Goal: Browse casually: Explore the website without a specific task or goal

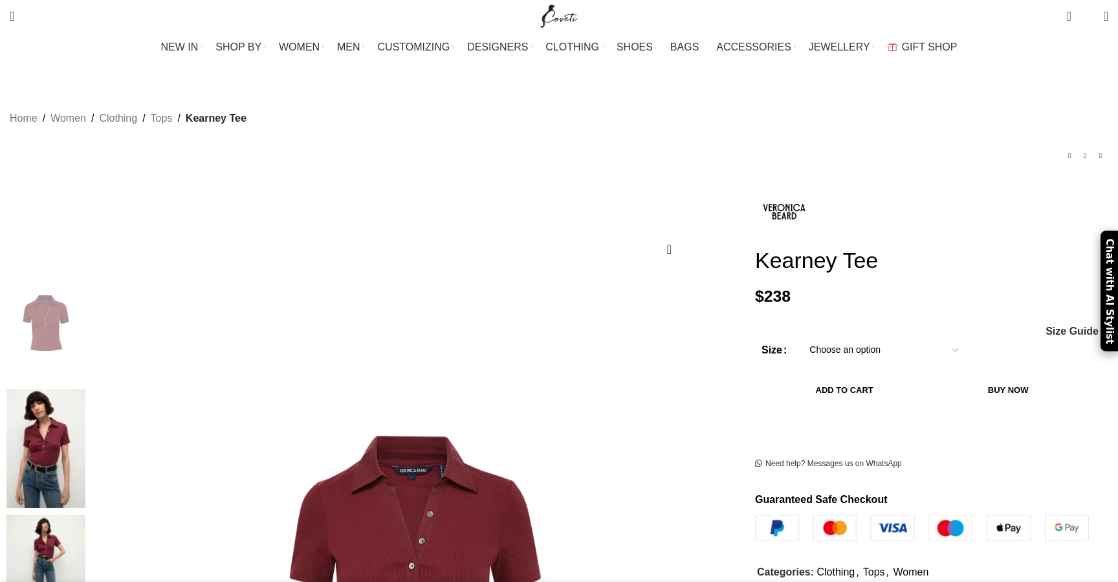
click at [85, 389] on img at bounding box center [45, 448] width 79 height 119
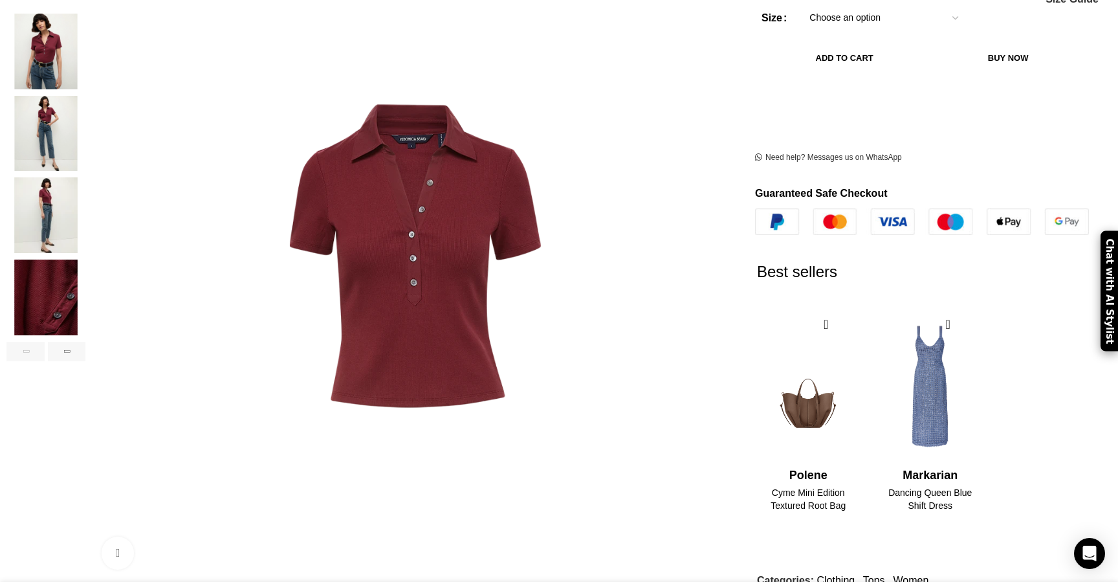
scroll to position [0, 136]
click at [85, 115] on img "3 / 6" at bounding box center [45, 134] width 79 height 76
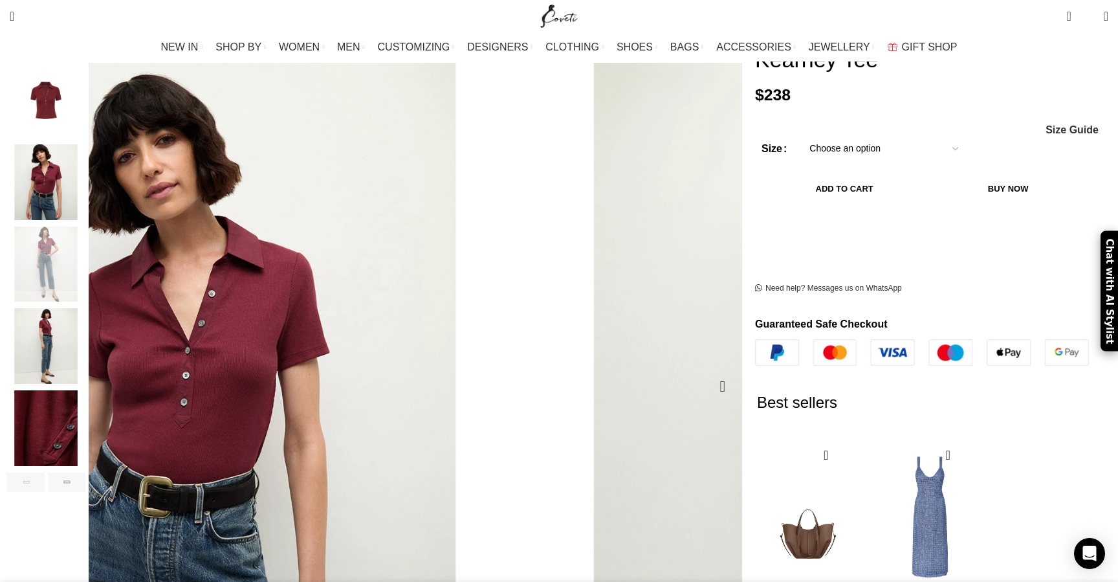
scroll to position [198, 0]
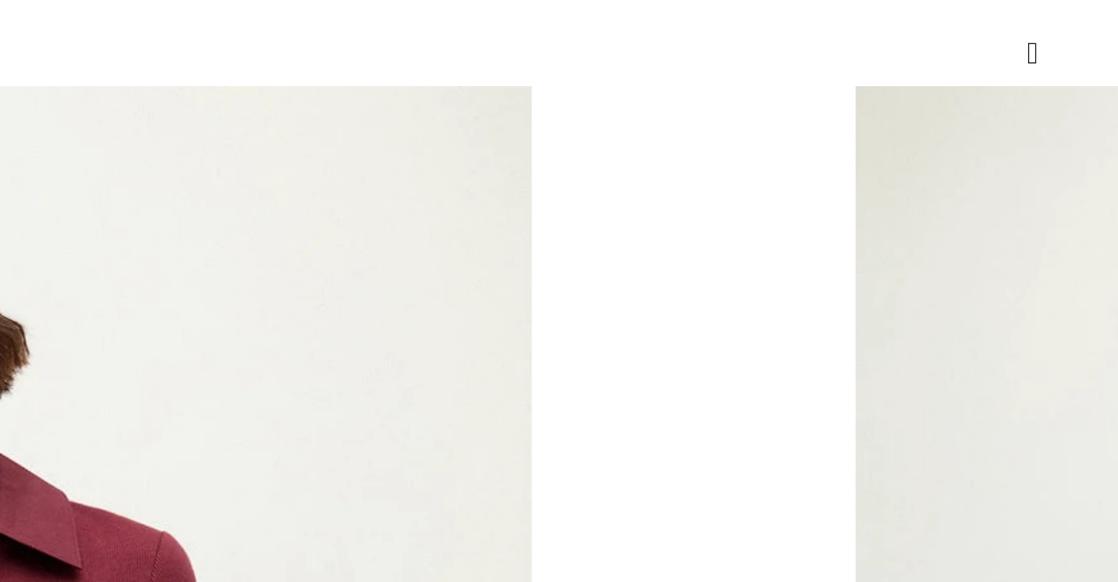
click at [460, 146] on img "3 / 6" at bounding box center [769, 418] width 619 height 777
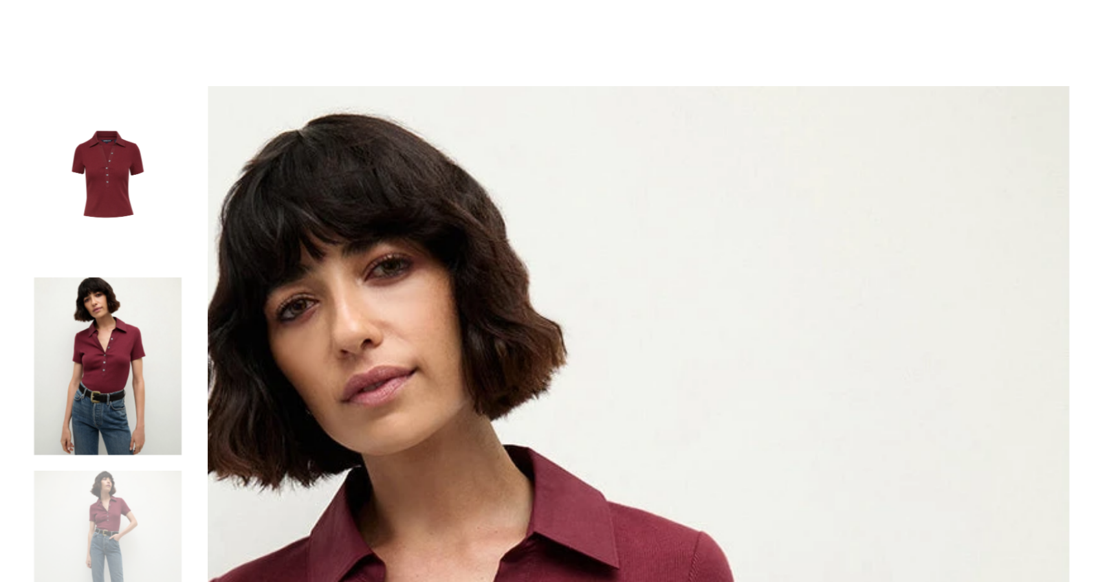
click at [85, 125] on img "1 / 6" at bounding box center [45, 127] width 79 height 76
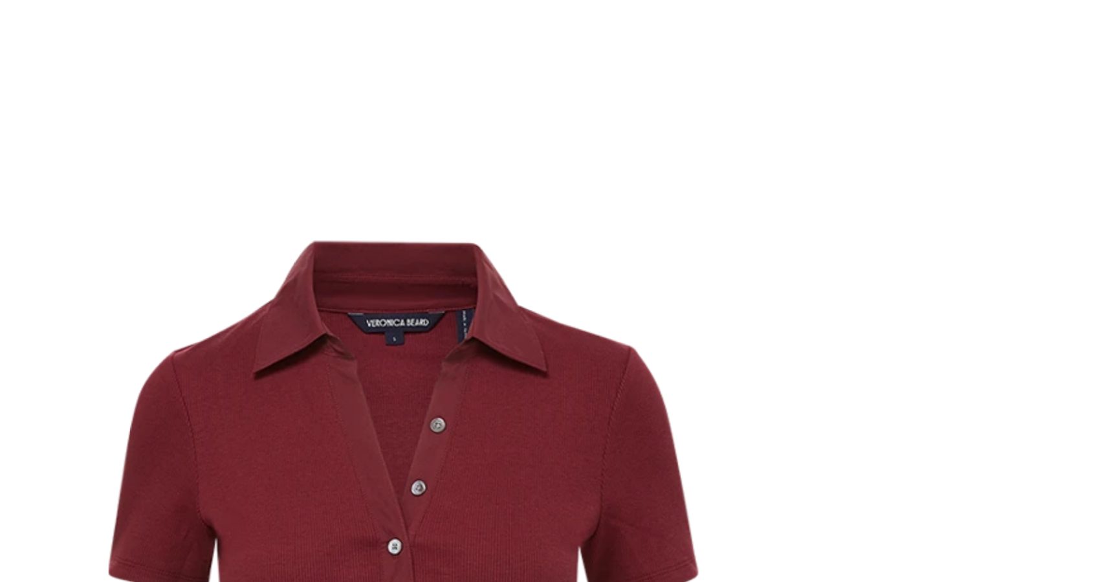
scroll to position [0, 681]
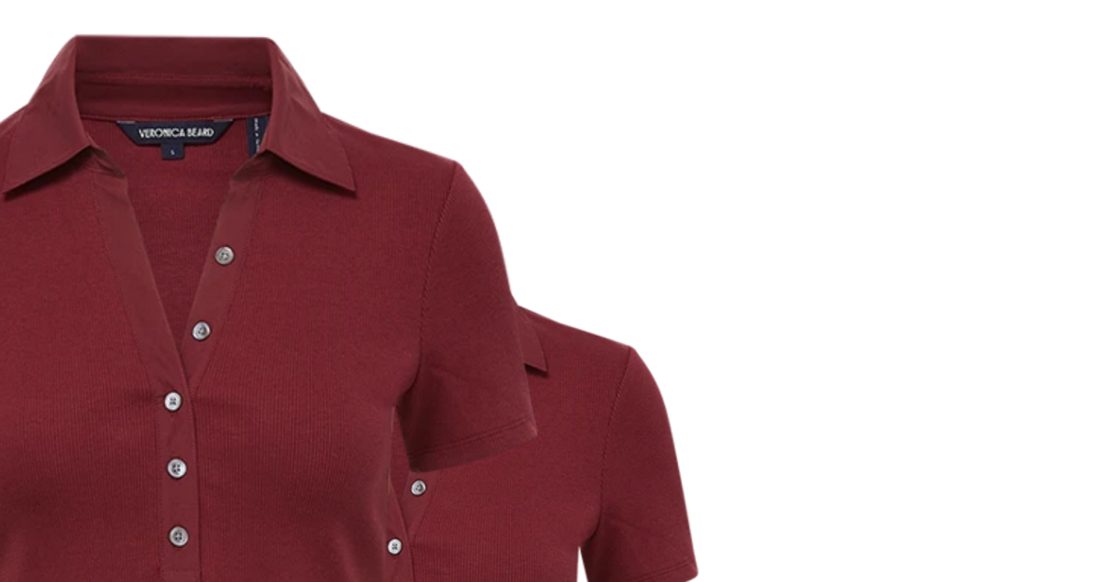
click at [436, 223] on img "1 / 6" at bounding box center [321, 355] width 619 height 777
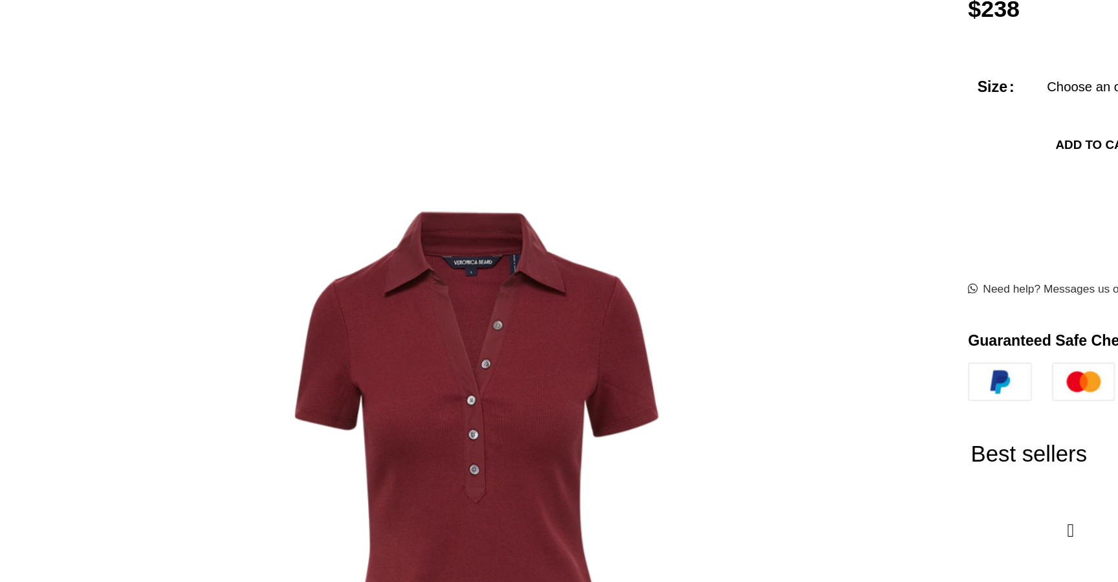
click at [85, 282] on img "3 / 6" at bounding box center [45, 291] width 79 height 76
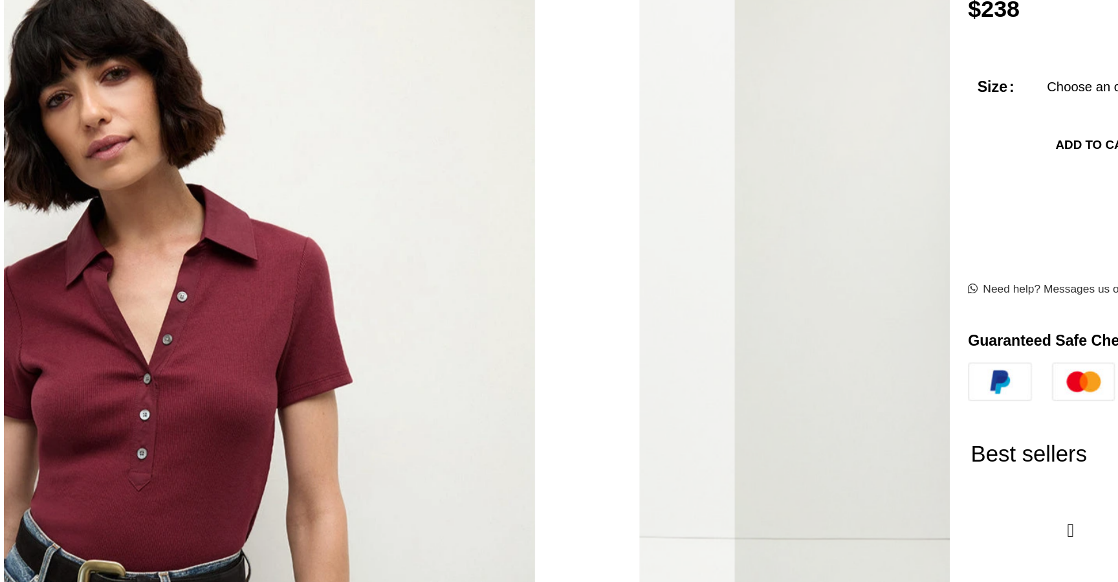
click at [85, 377] on img "4 / 6" at bounding box center [45, 373] width 79 height 76
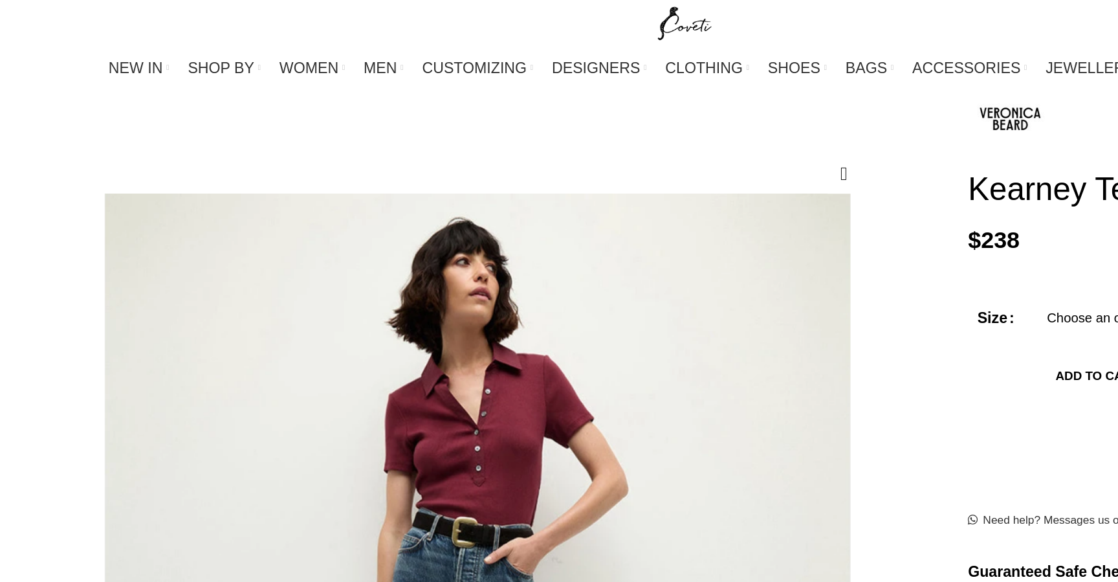
scroll to position [137, 0]
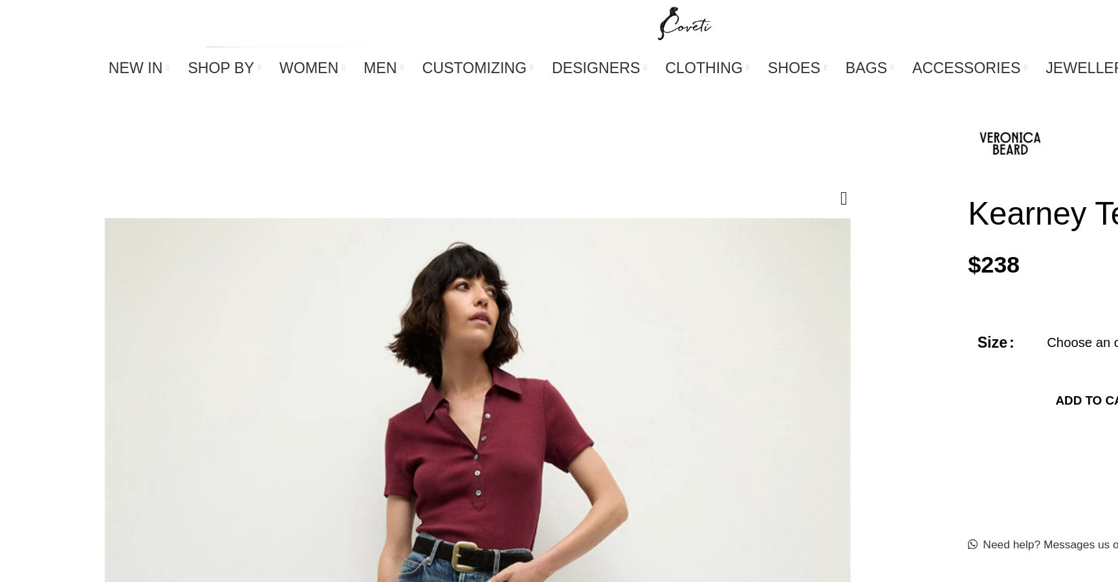
click at [85, 176] on img "1 / 6" at bounding box center [45, 189] width 79 height 76
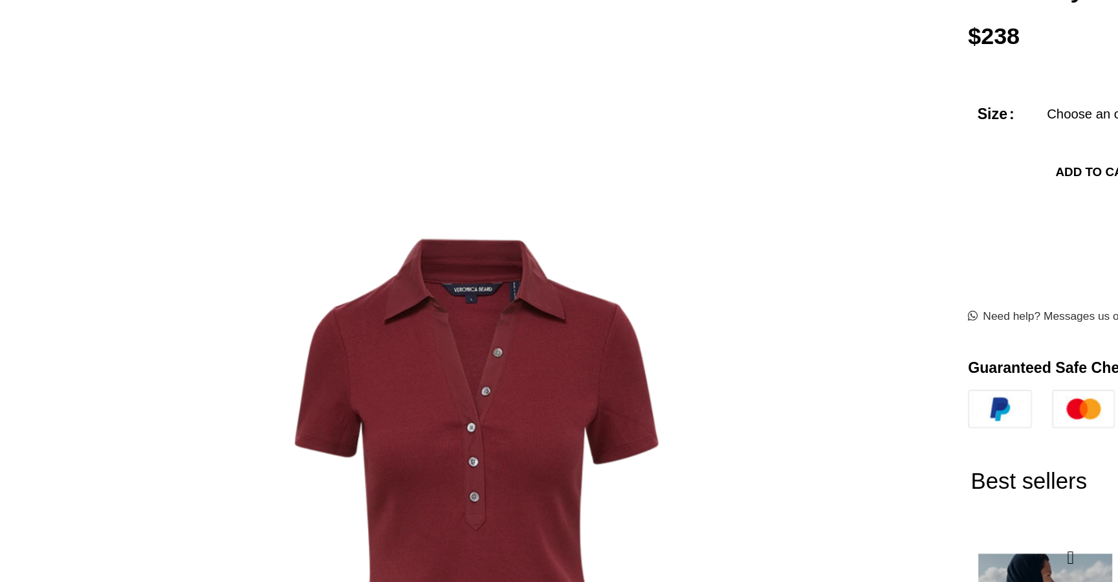
scroll to position [0, 1498]
click at [85, 335] on img "3 / 6" at bounding box center [45, 353] width 79 height 76
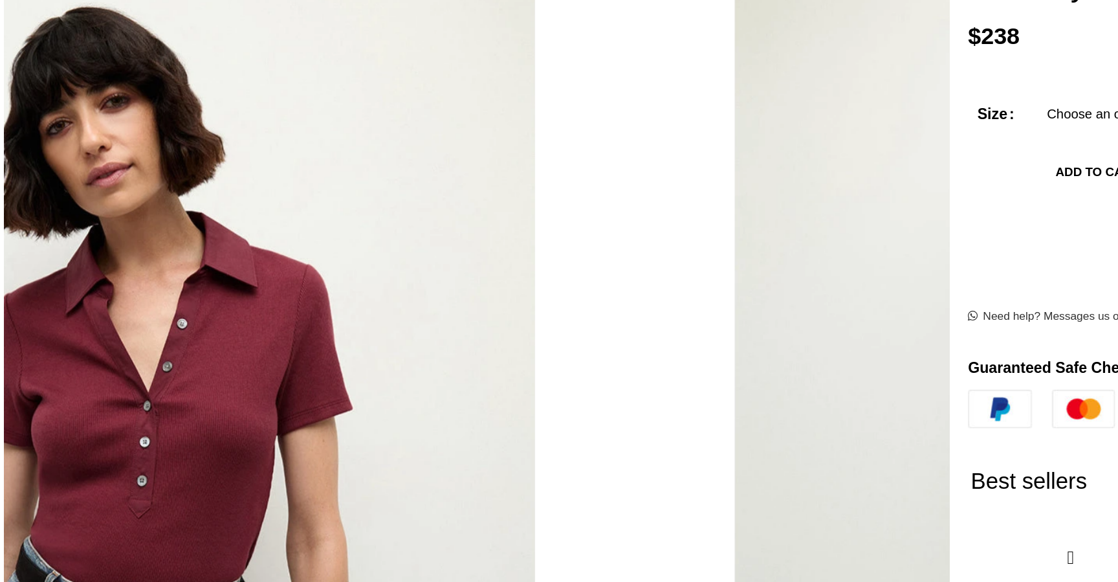
scroll to position [0, 1635]
click at [85, 438] on img "4 / 6" at bounding box center [45, 434] width 79 height 76
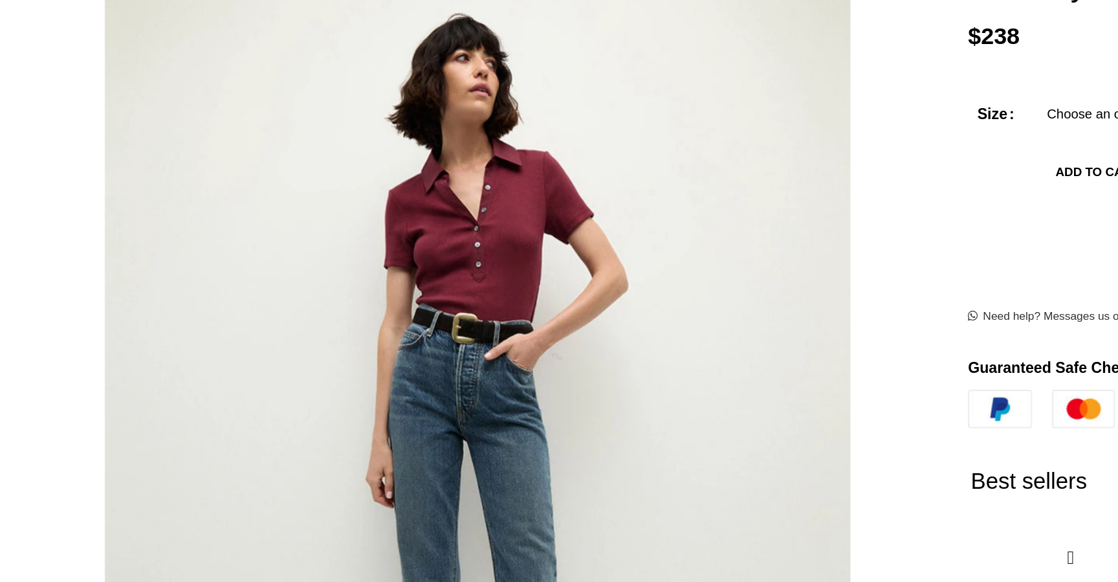
click at [85, 348] on img "3 / 6" at bounding box center [45, 353] width 79 height 76
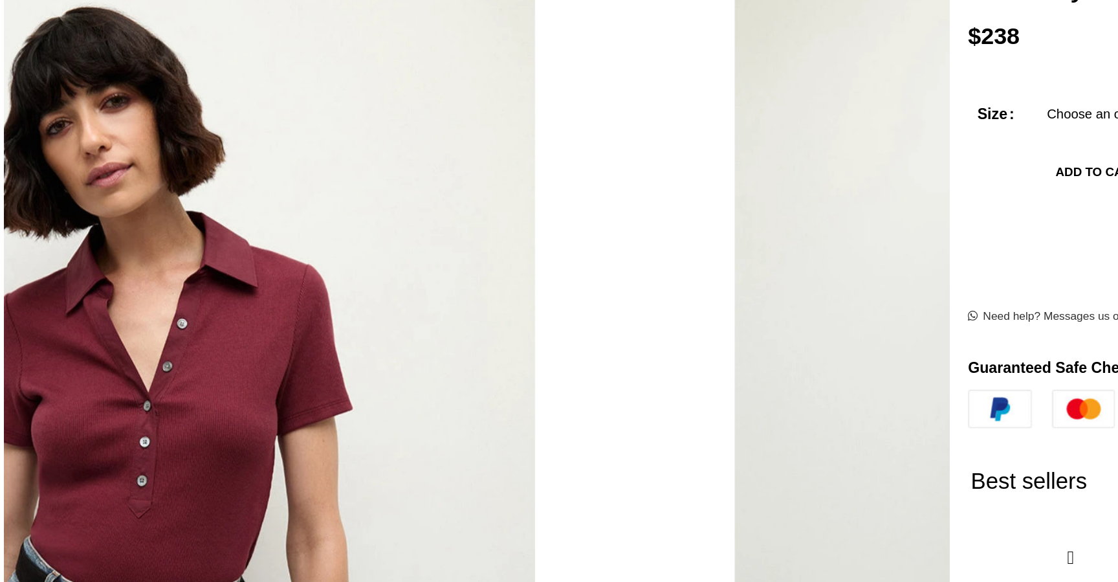
click at [85, 272] on img "2 / 6" at bounding box center [45, 270] width 79 height 76
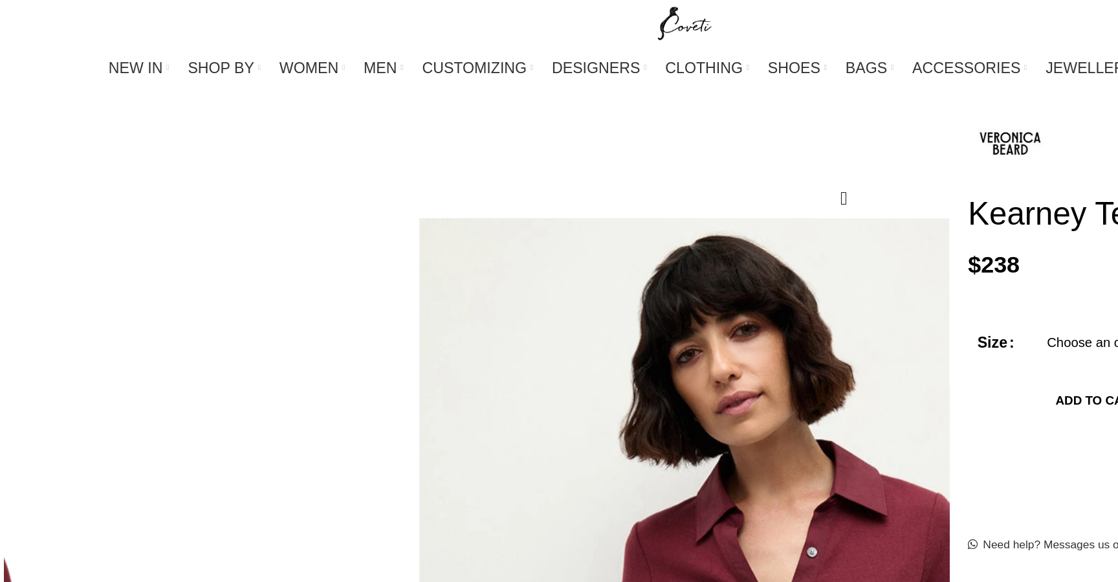
scroll to position [133, 0]
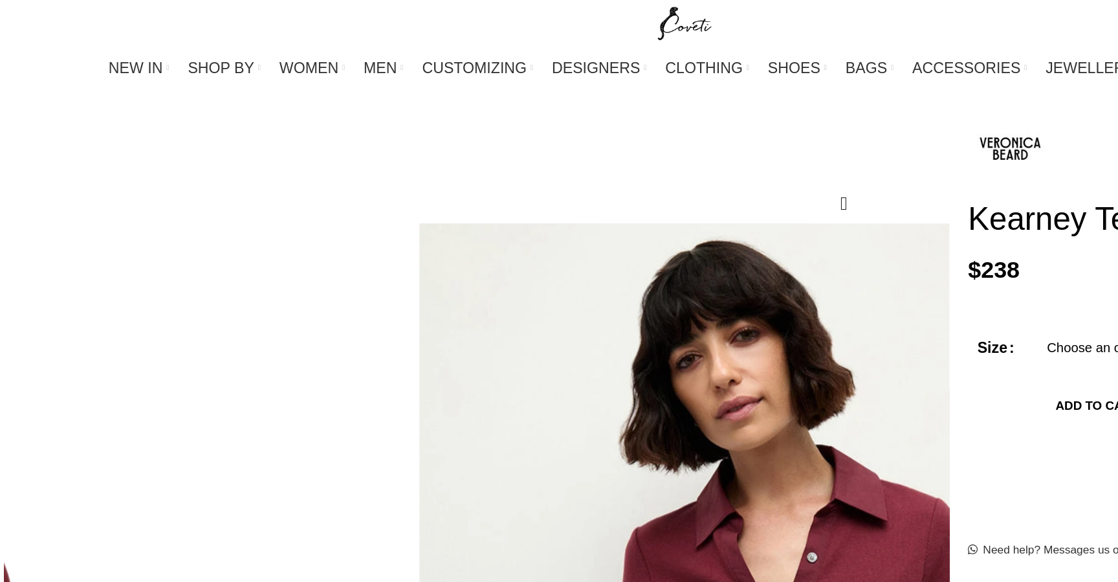
click at [85, 174] on img "1 / 6" at bounding box center [45, 193] width 79 height 76
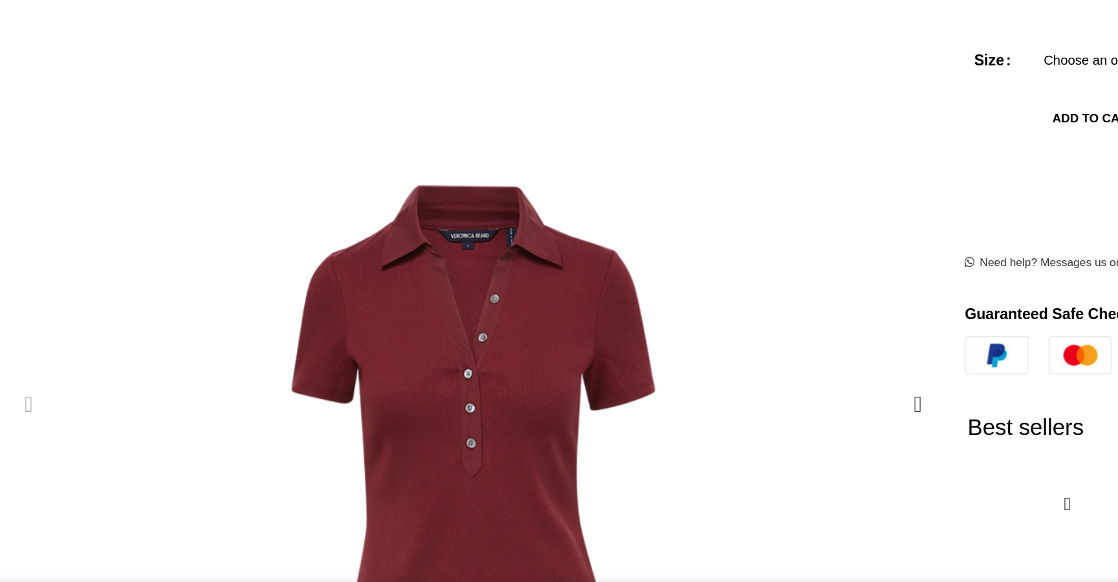
scroll to position [0, 1907]
click at [85, 386] on img "4 / 6" at bounding box center [45, 419] width 79 height 76
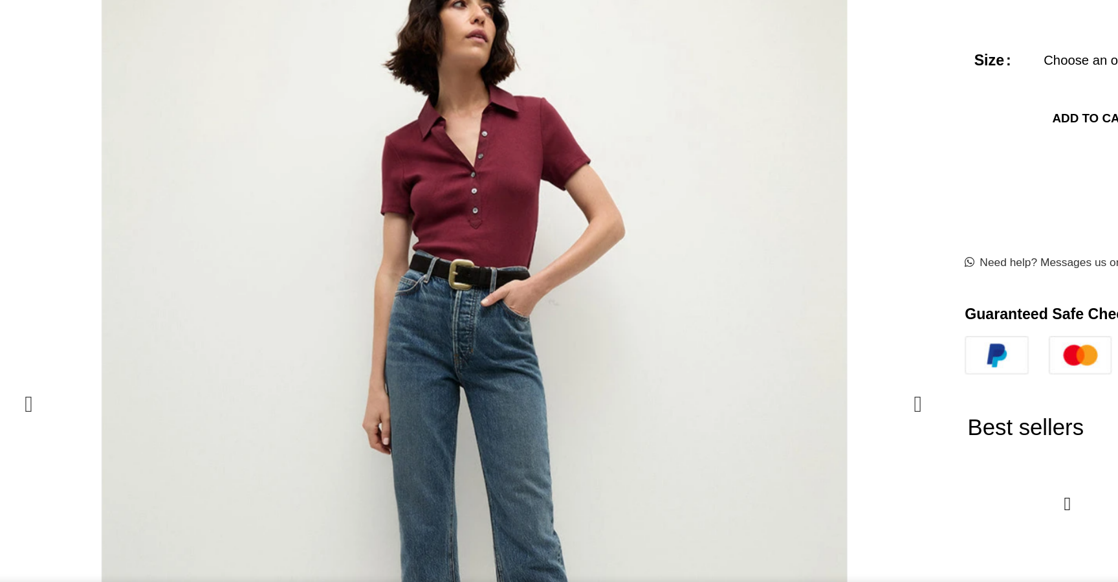
scroll to position [0, 2043]
